Goal: Task Accomplishment & Management: Use online tool/utility

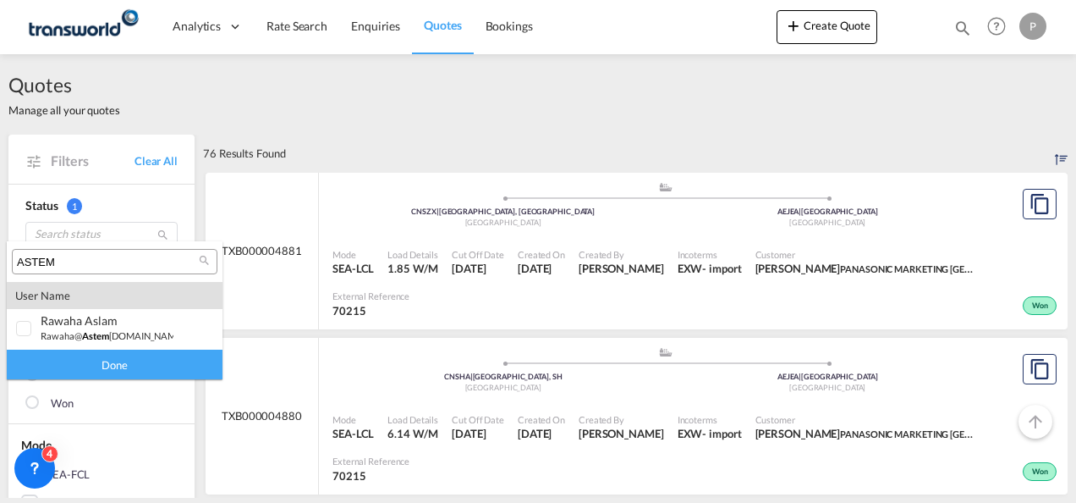
scroll to position [620, 0]
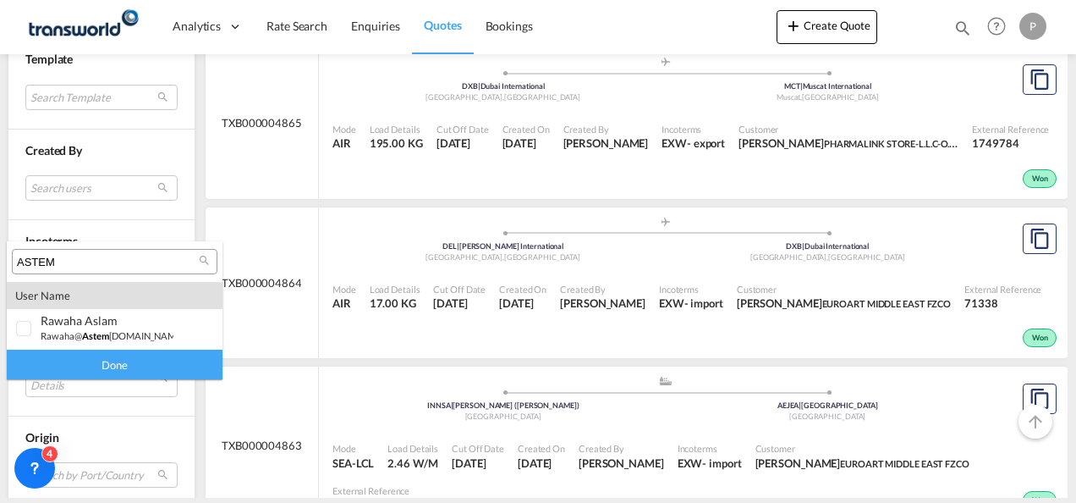
click at [803, 26] on md-backdrop at bounding box center [538, 251] width 1076 height 503
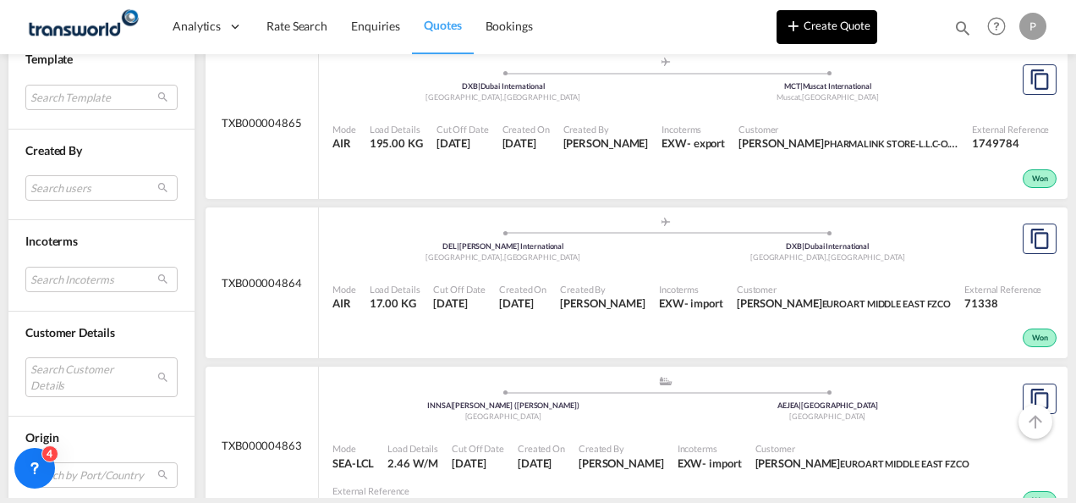
click at [828, 29] on button "Create Quote" at bounding box center [827, 27] width 101 height 34
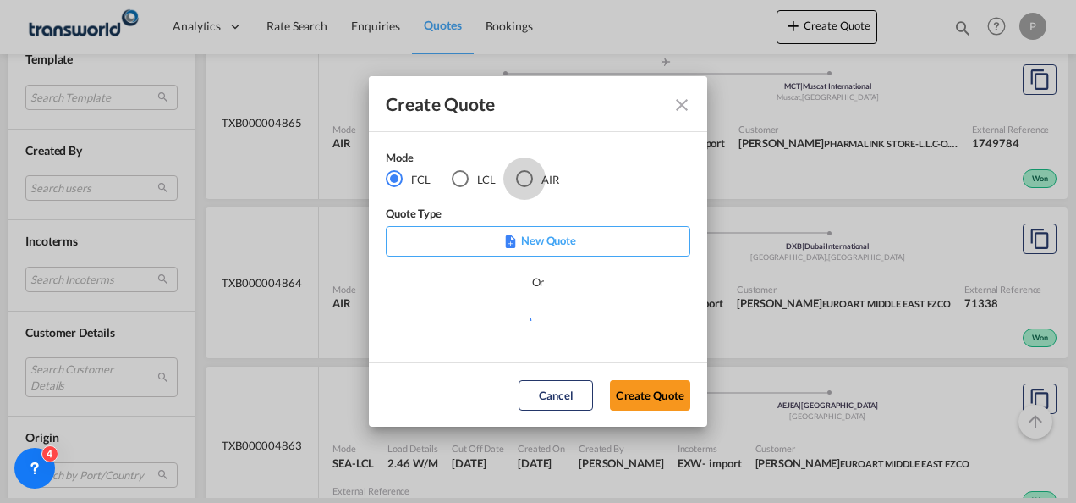
click at [529, 172] on div "AIR" at bounding box center [524, 178] width 17 height 17
click at [631, 388] on button "Create Quote" at bounding box center [650, 395] width 80 height 30
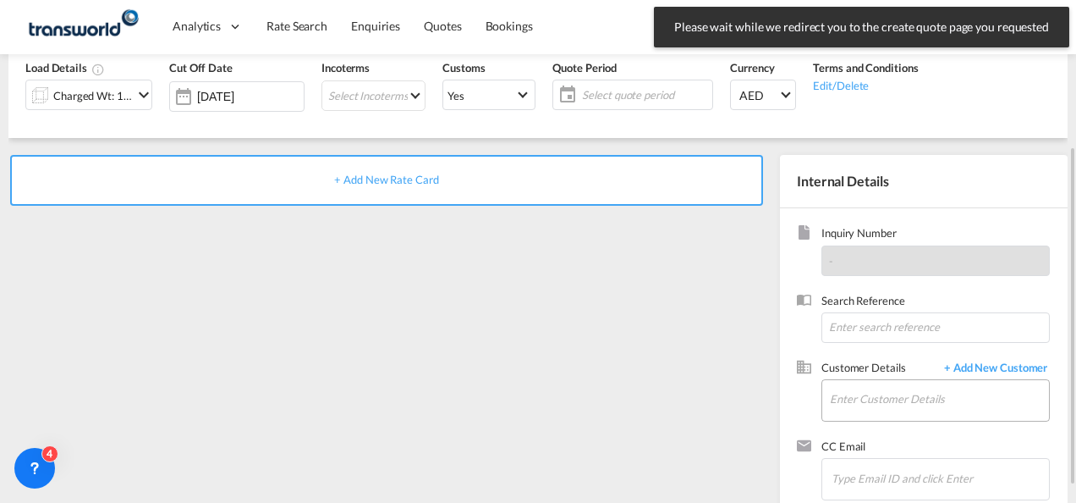
scroll to position [213, 0]
click at [858, 398] on input "Enter Customer Details" at bounding box center [939, 398] width 219 height 38
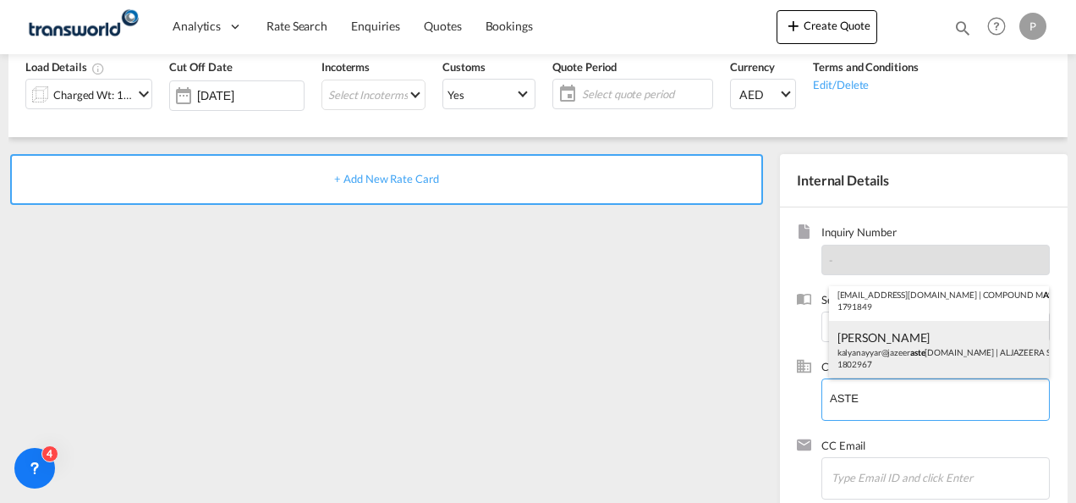
scroll to position [0, 0]
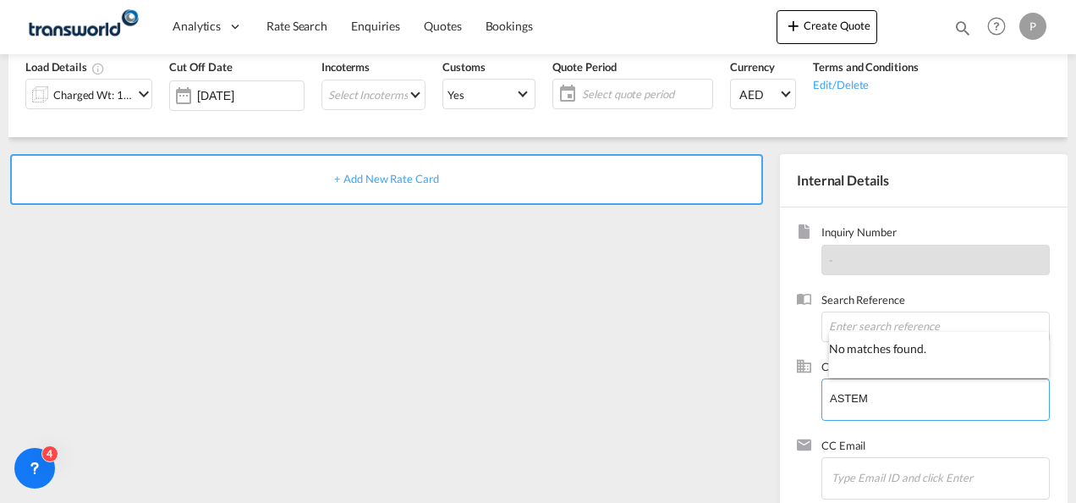
type input "ASTEM"
type input "B"
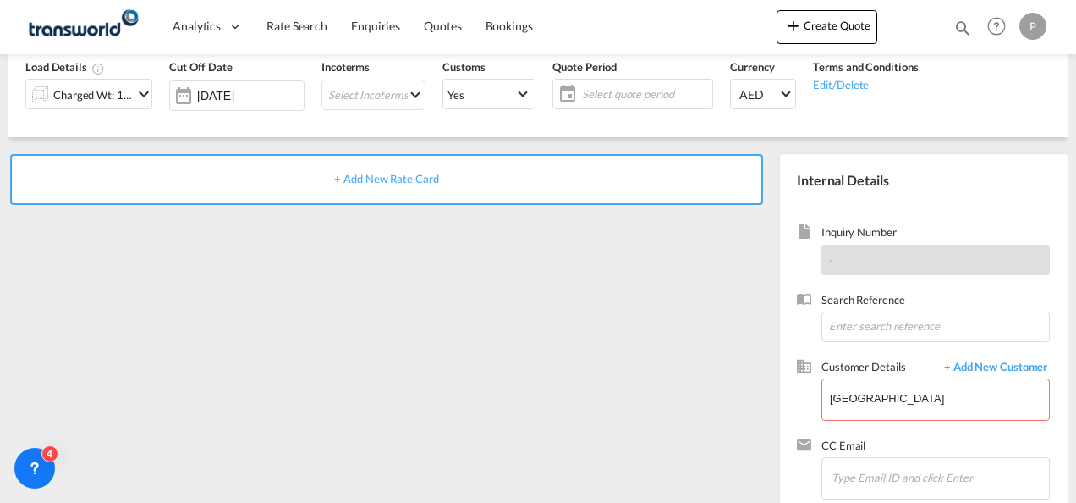
scroll to position [239, 0]
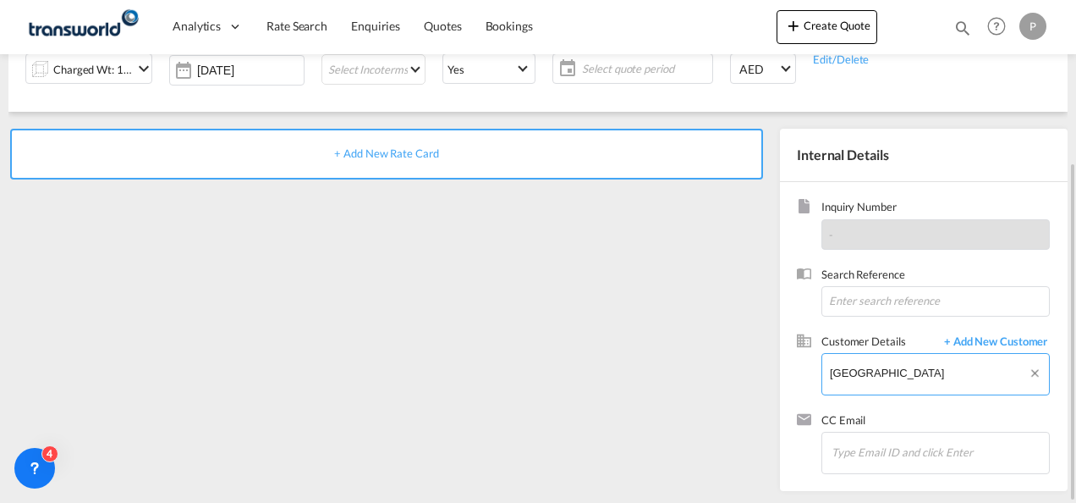
click at [889, 372] on body "Analytics Dashboard Rate Search Enquiries Quotes Bookings" at bounding box center [538, 251] width 1076 height 503
type input "D"
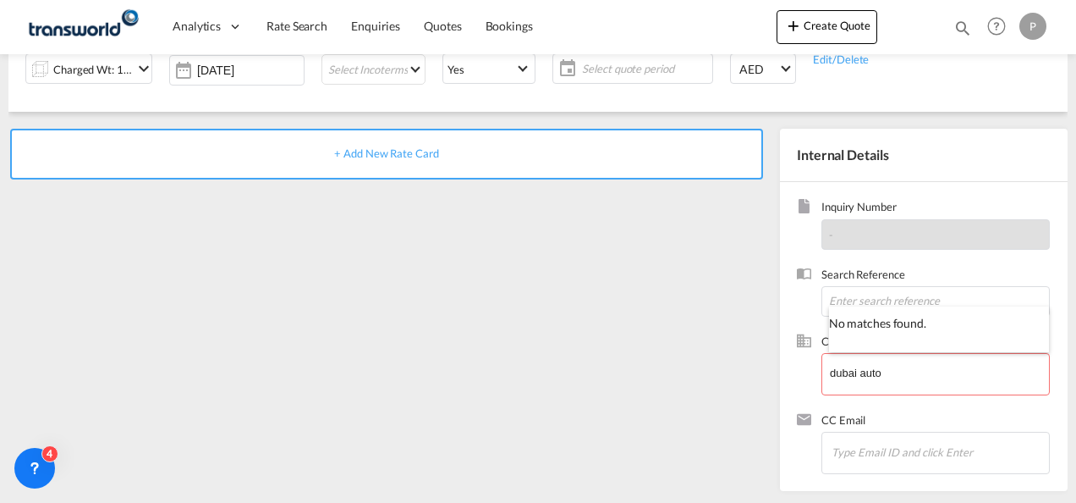
click at [860, 371] on div at bounding box center [538, 251] width 1076 height 503
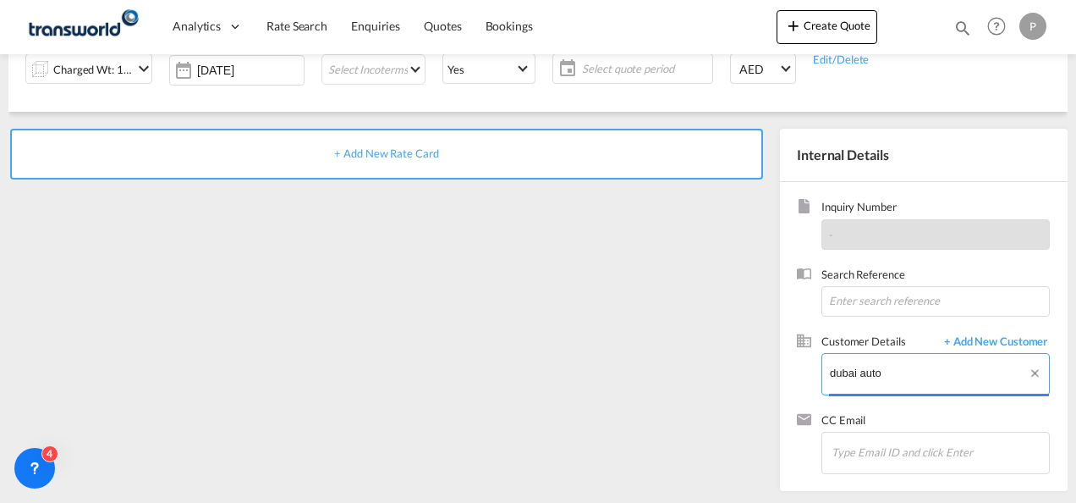
click at [860, 371] on input "dubai auto" at bounding box center [939, 373] width 219 height 38
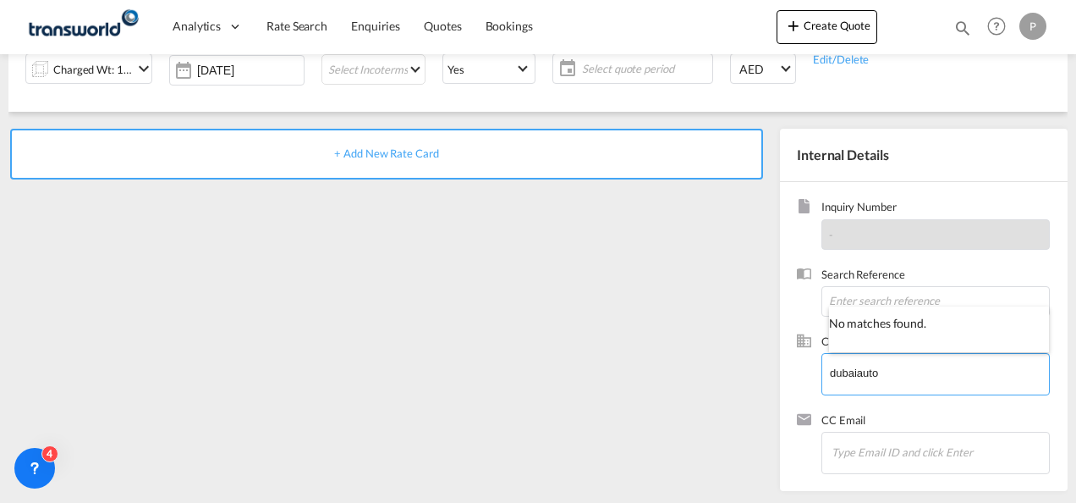
type input "dubaiauto"
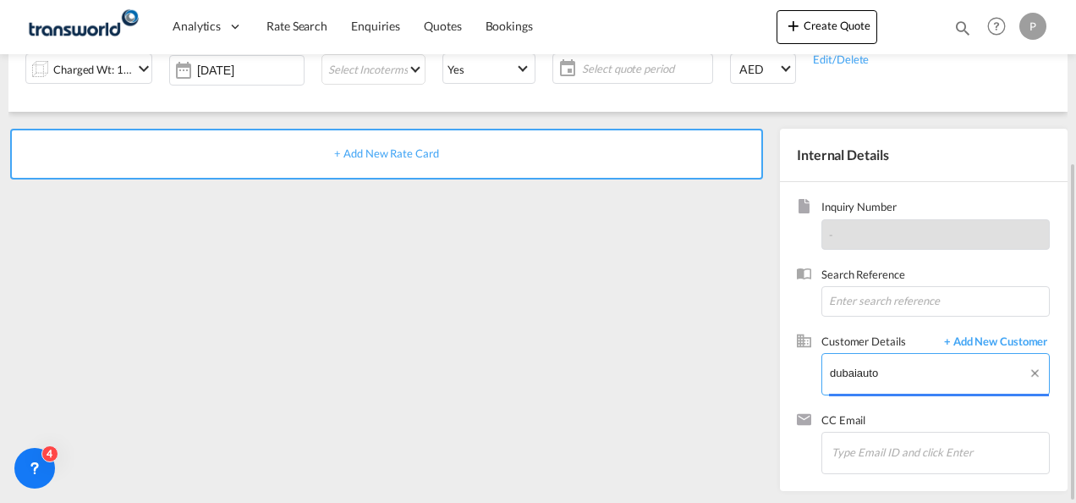
click at [892, 369] on body "Analytics Dashboard Rate Search Enquiries Quotes Bookings" at bounding box center [538, 251] width 1076 height 503
type input "TW"
